Goal: Information Seeking & Learning: Learn about a topic

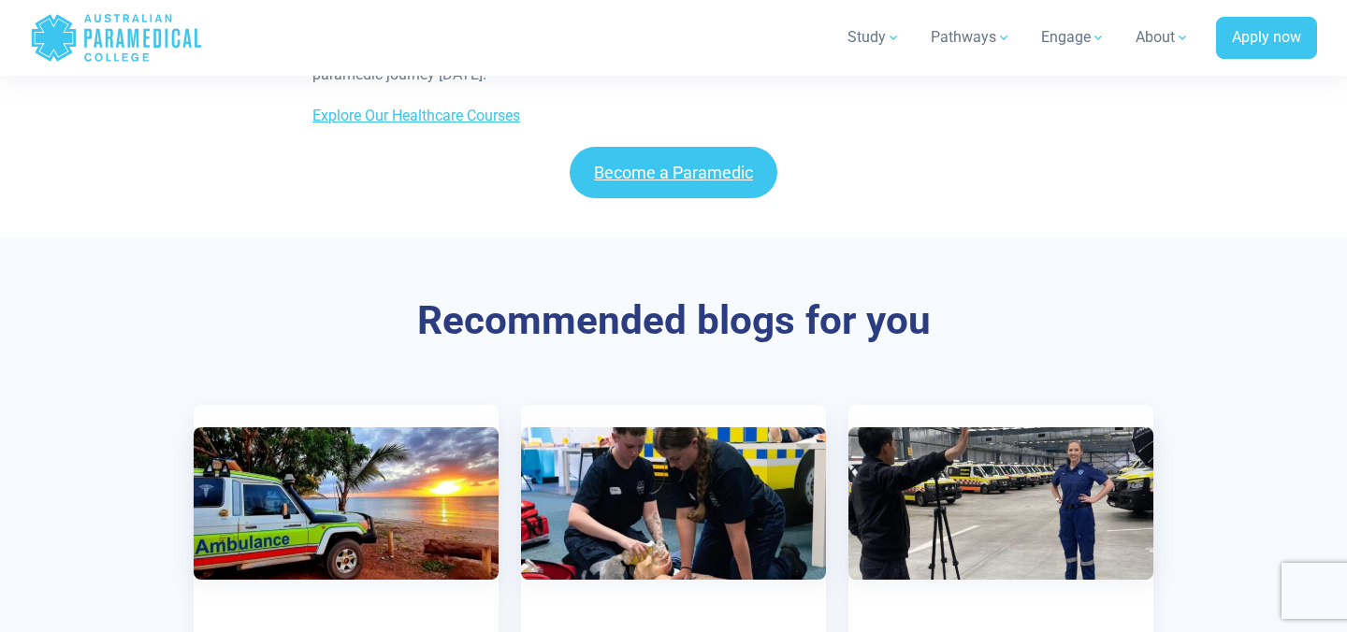
scroll to position [8875, 0]
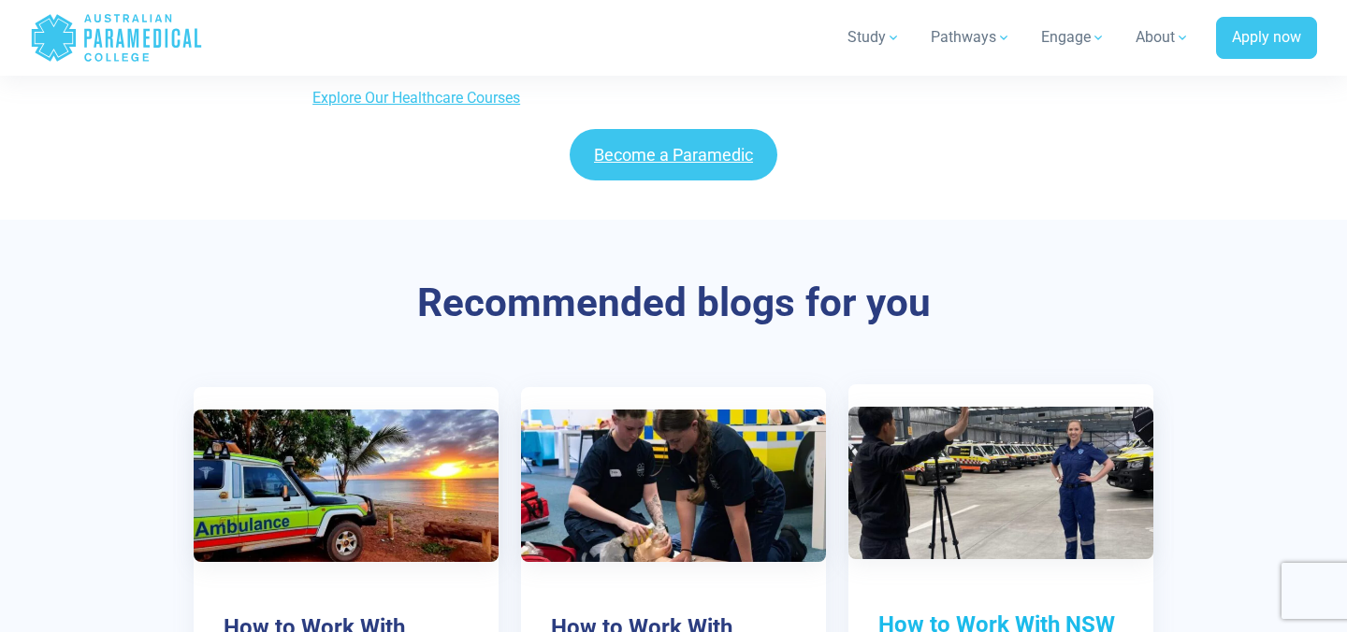
click at [1012, 612] on h3 "How to Work With NSW Ambulance" at bounding box center [1000, 639] width 245 height 54
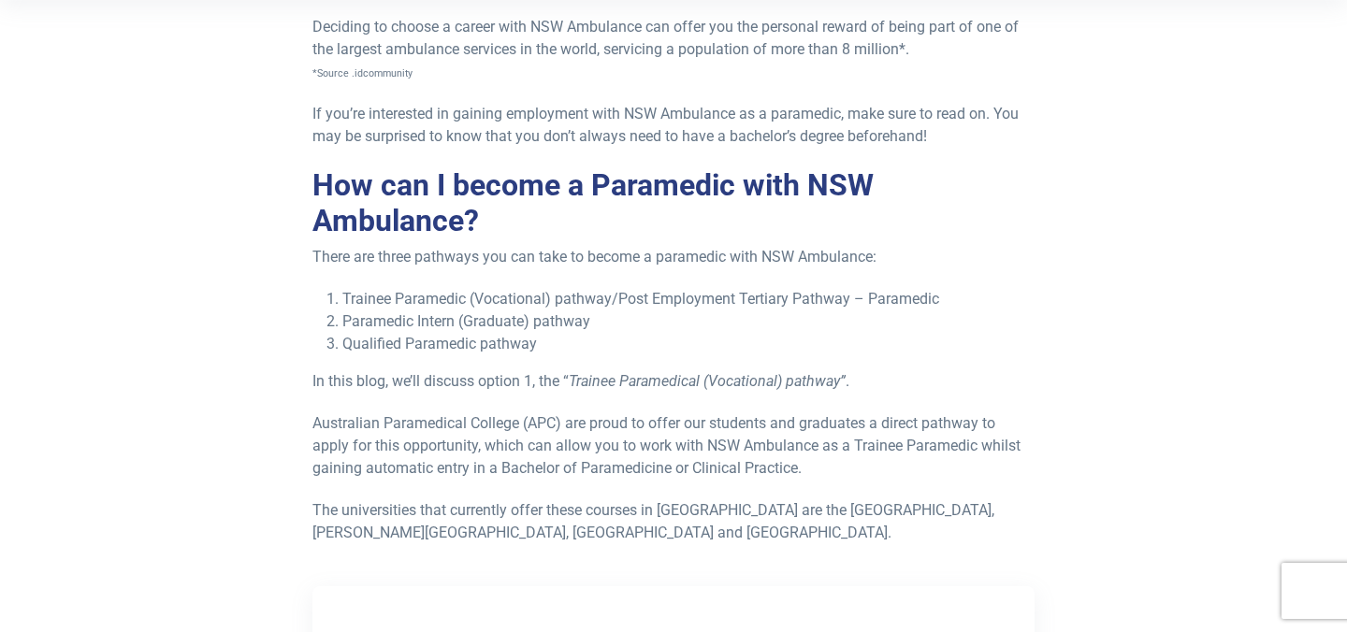
scroll to position [496, 0]
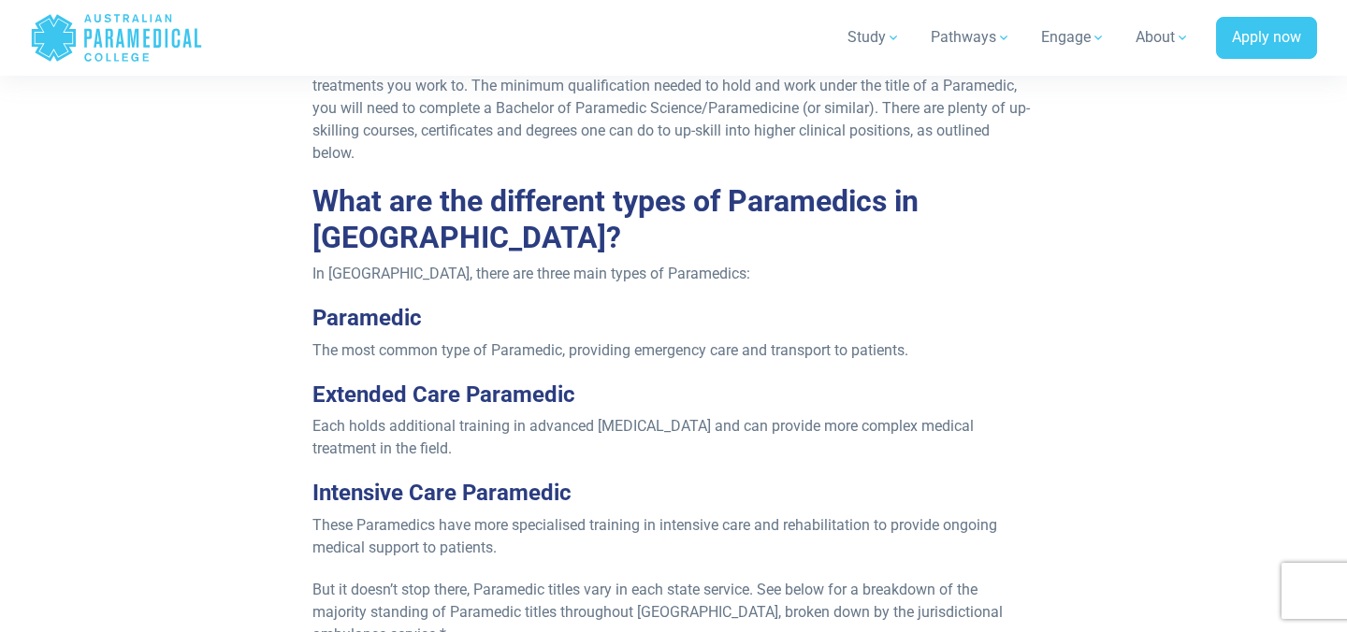
scroll to position [1879, 0]
